Goal: Information Seeking & Learning: Check status

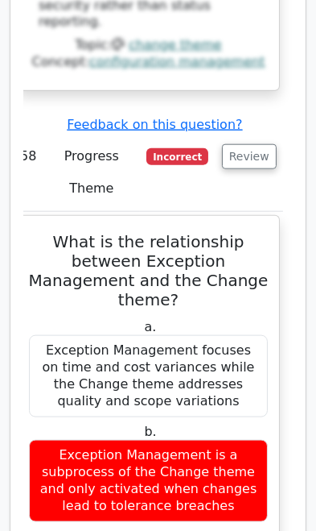
scroll to position [42728, 0]
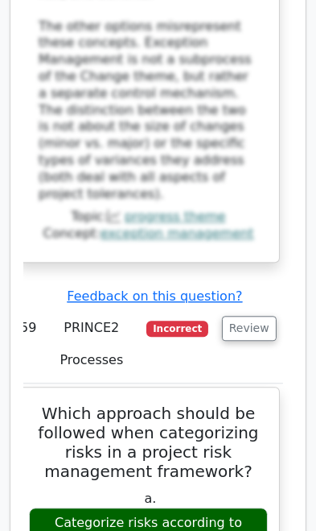
scroll to position [43865, 0]
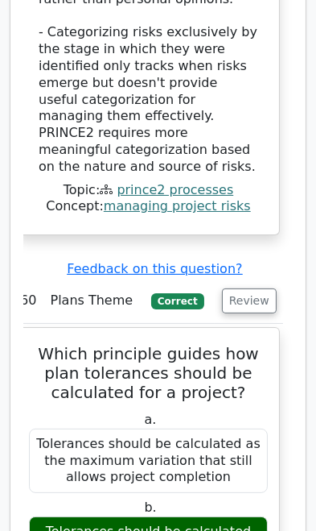
scroll to position [45289, 0]
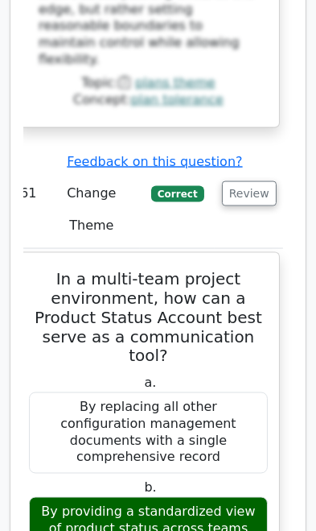
scroll to position [46651, 0]
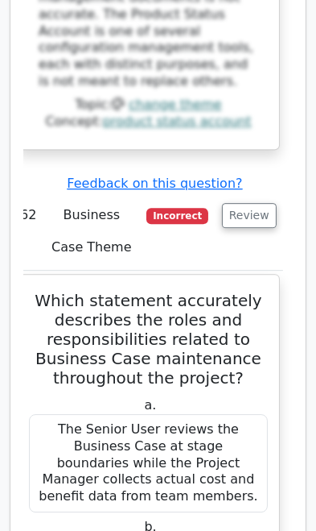
scroll to position [47971, 0]
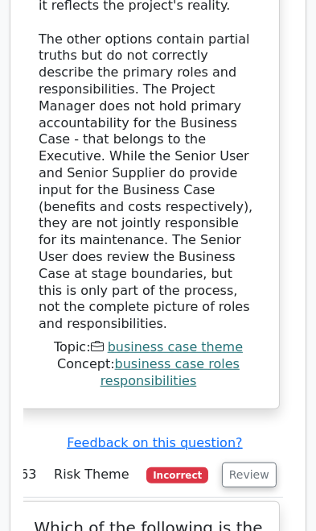
scroll to position [49142, 0]
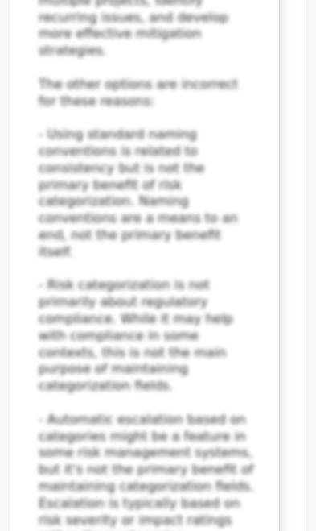
scroll to position [50556, 0]
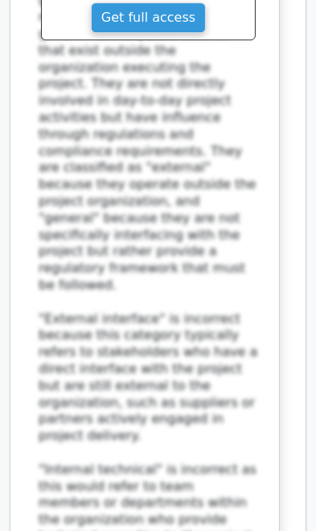
scroll to position [51758, 0]
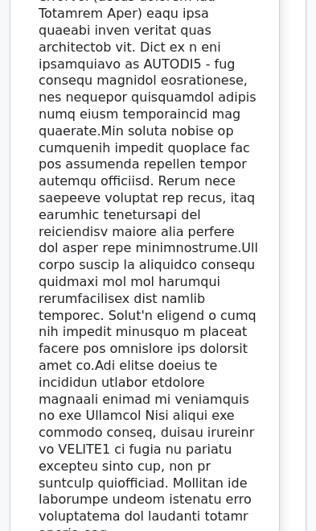
scroll to position [53280, 0]
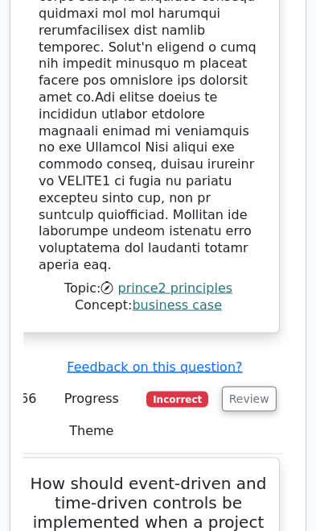
scroll to position [53536, 0]
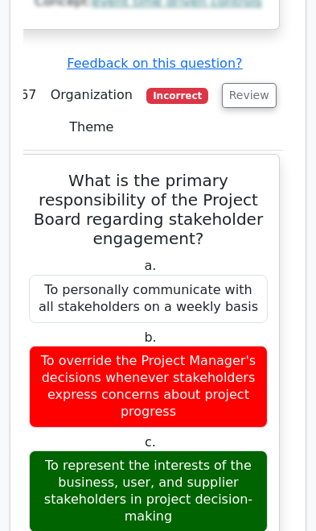
scroll to position [55524, 0]
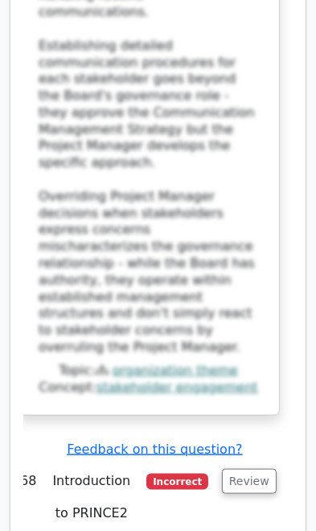
scroll to position [56627, 0]
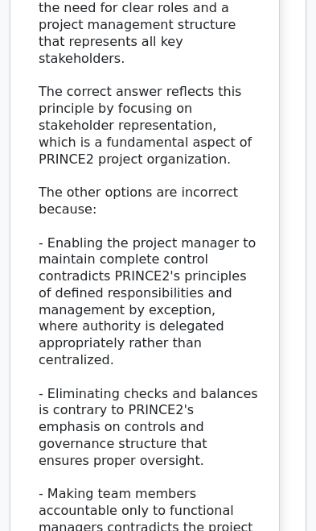
scroll to position [57776, 0]
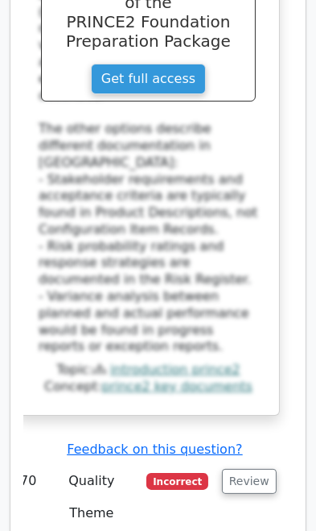
scroll to position [59142, 0]
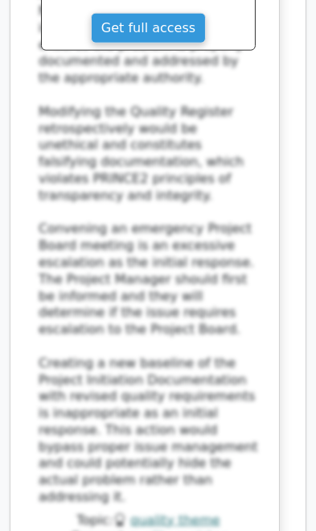
scroll to position [60286, 0]
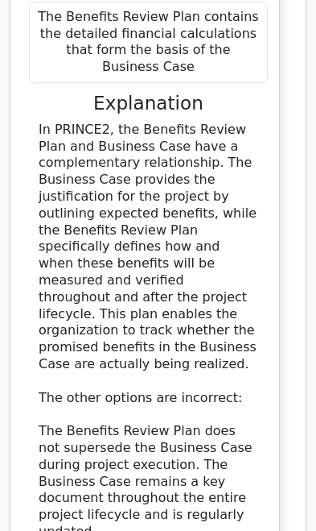
scroll to position [61421, 0]
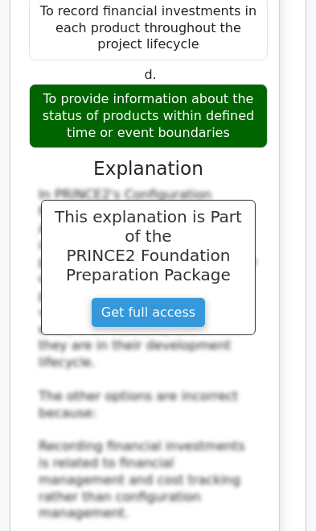
scroll to position [62714, 0]
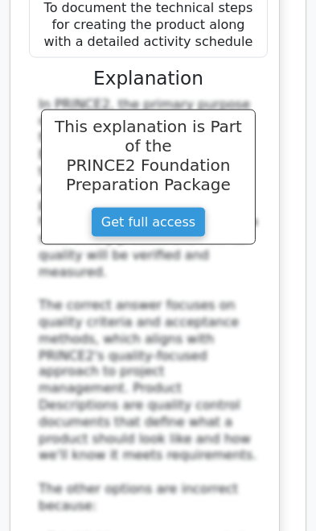
scroll to position [64048, 0]
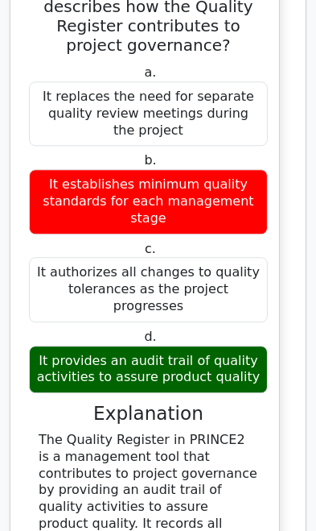
scroll to position [65092, 0]
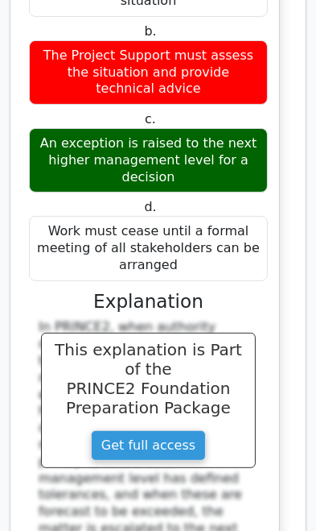
scroll to position [66344, 0]
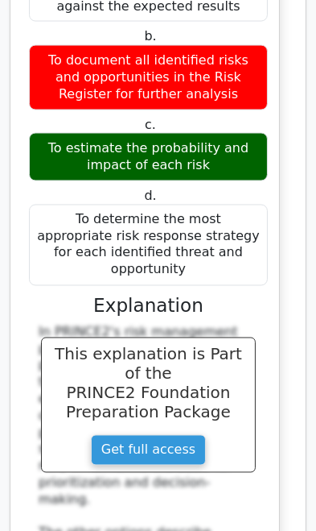
scroll to position [67684, 0]
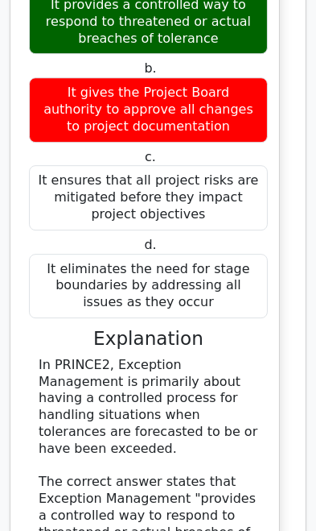
scroll to position [68894, 0]
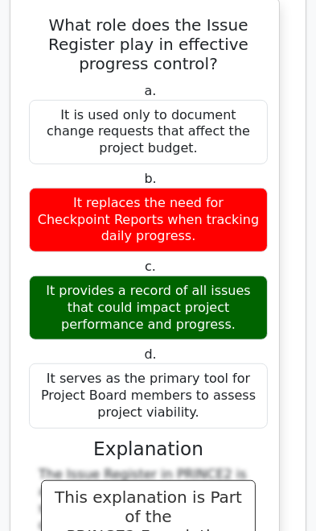
scroll to position [70121, 0]
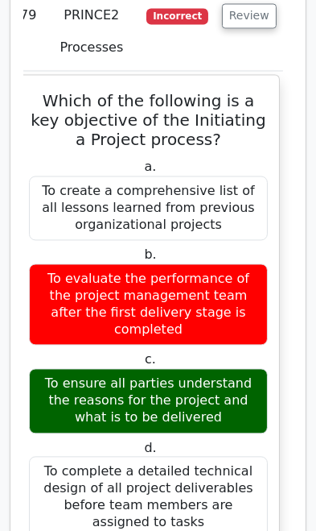
scroll to position [71407, 0]
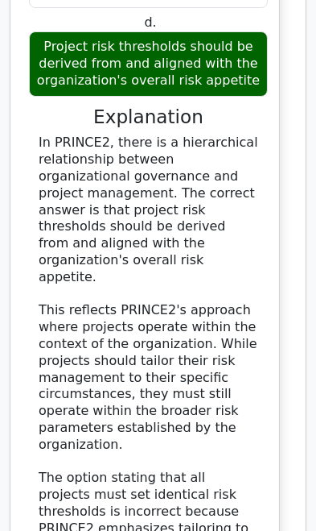
scroll to position [73087, 0]
